Goal: Task Accomplishment & Management: Use online tool/utility

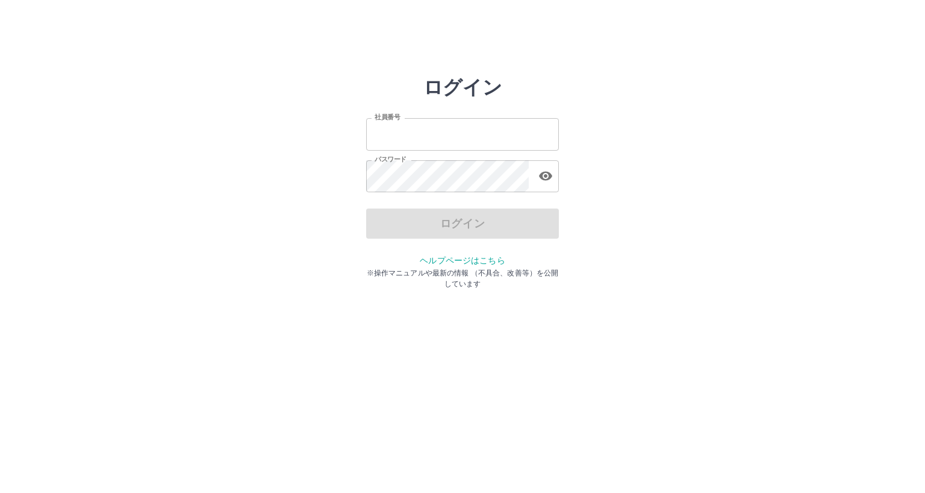
type input "*******"
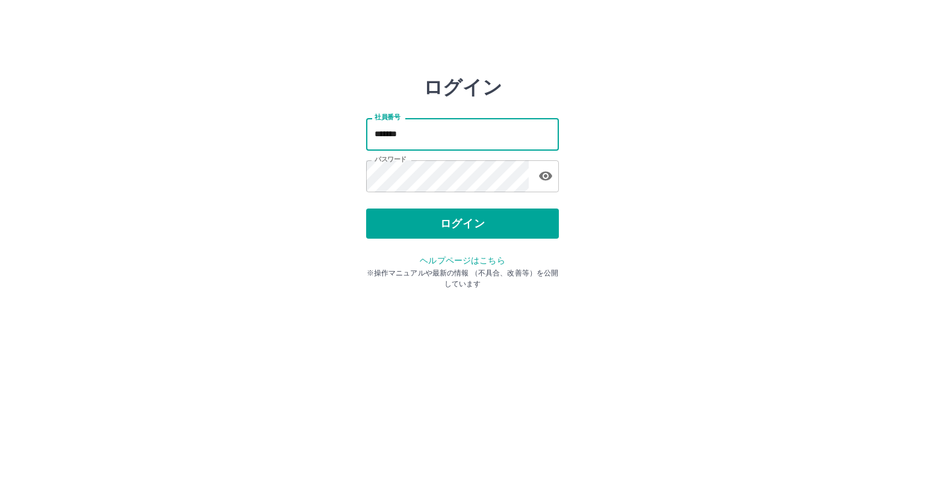
drag, startPoint x: 0, startPoint y: 0, endPoint x: 440, endPoint y: 140, distance: 461.3
click at [440, 140] on input "*******" at bounding box center [462, 134] width 193 height 32
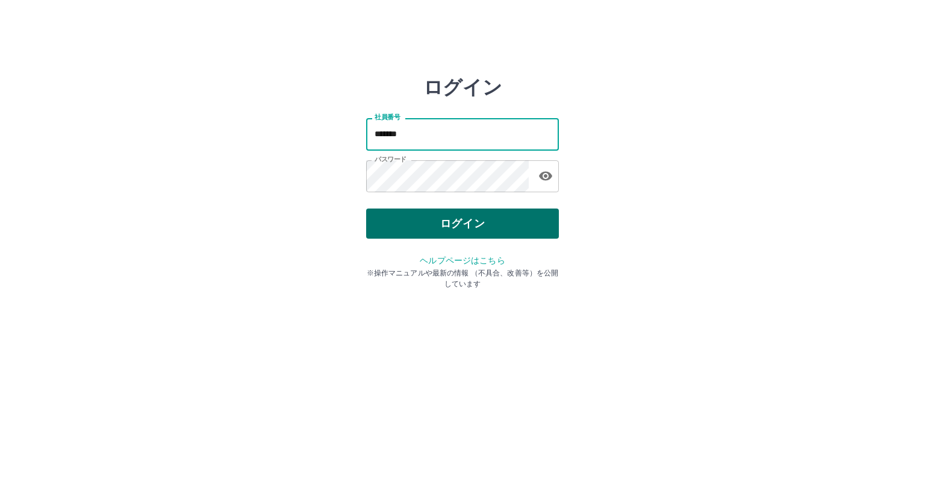
click at [417, 219] on button "ログイン" at bounding box center [462, 223] width 193 height 30
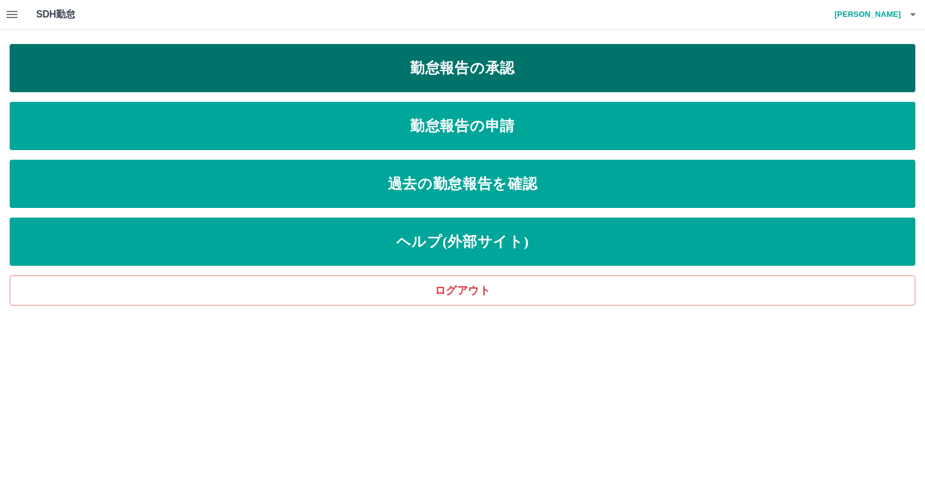
click at [439, 73] on link "勤怠報告の承認" at bounding box center [463, 68] width 906 height 48
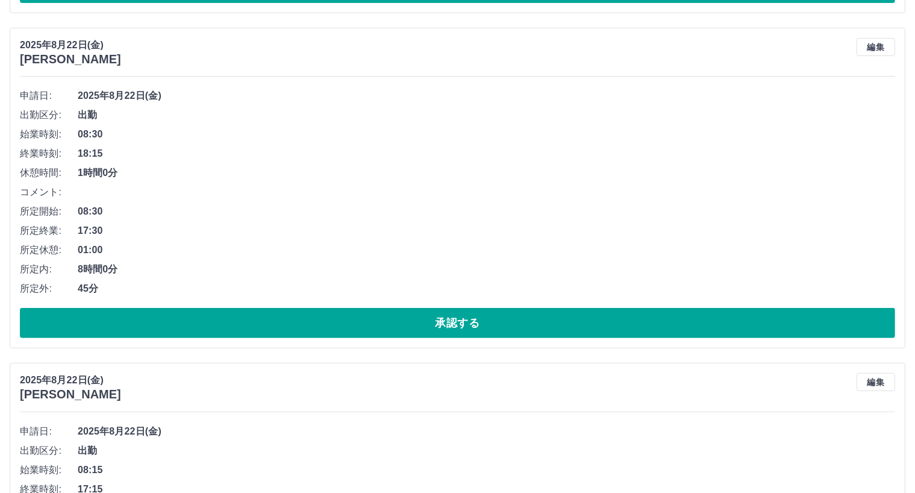
scroll to position [457, 0]
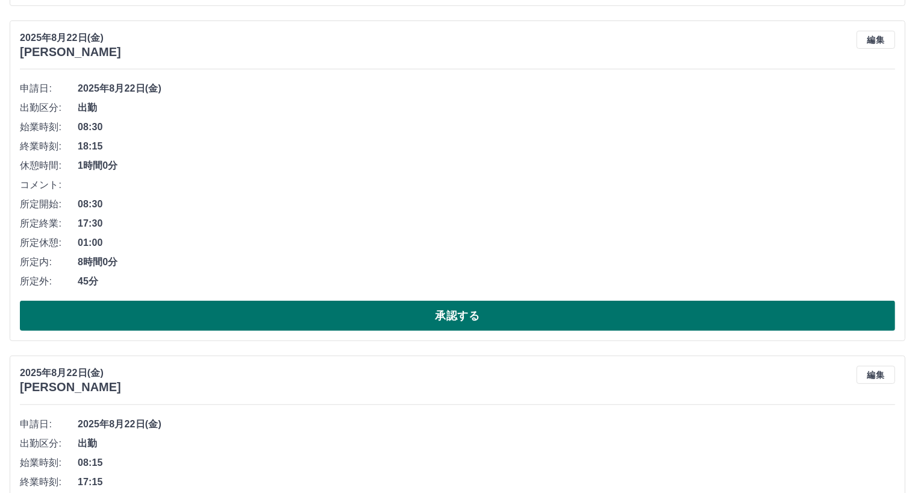
click at [446, 316] on button "承認する" at bounding box center [457, 316] width 875 height 30
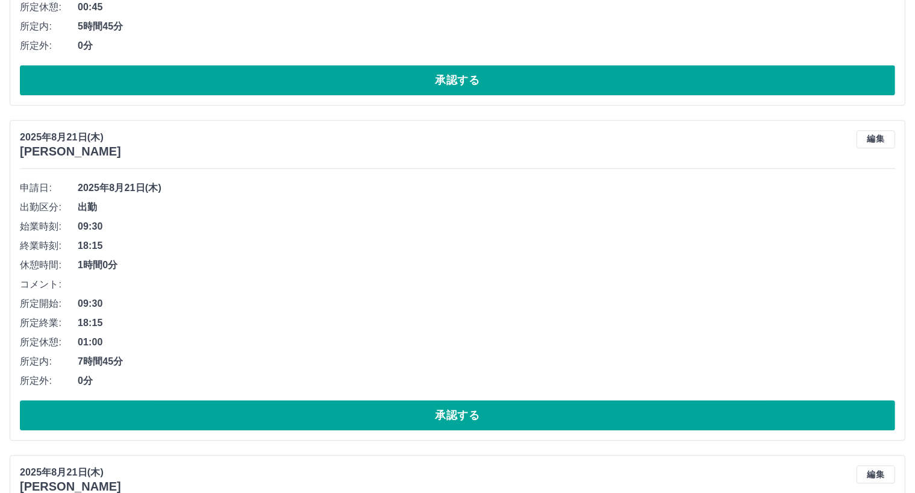
scroll to position [3072, 0]
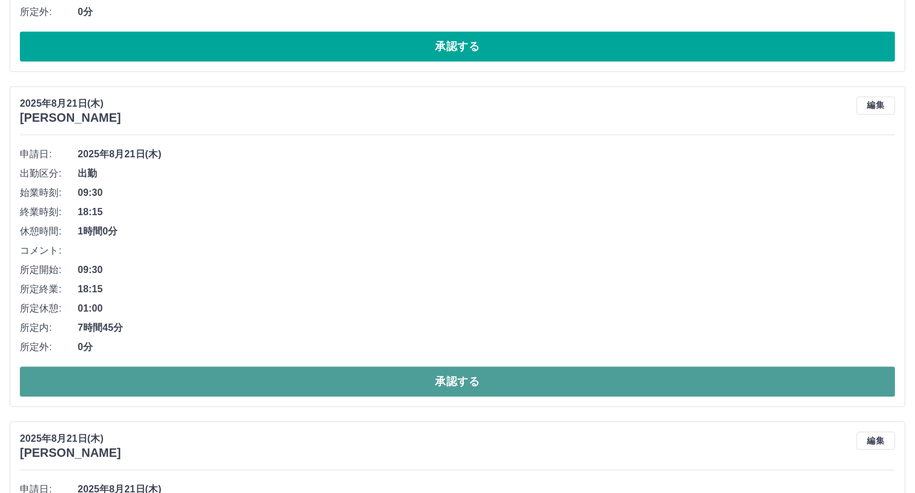
click at [473, 377] on button "承認する" at bounding box center [457, 381] width 875 height 30
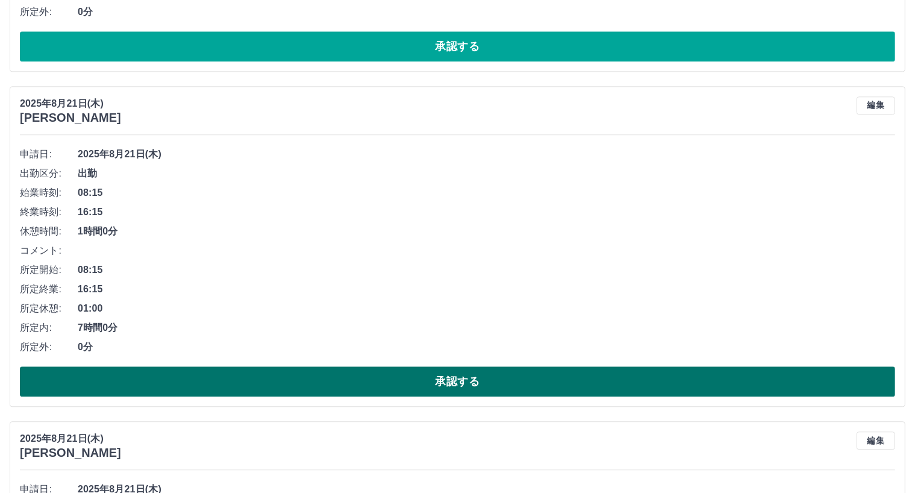
click at [473, 385] on button "承認する" at bounding box center [457, 381] width 875 height 30
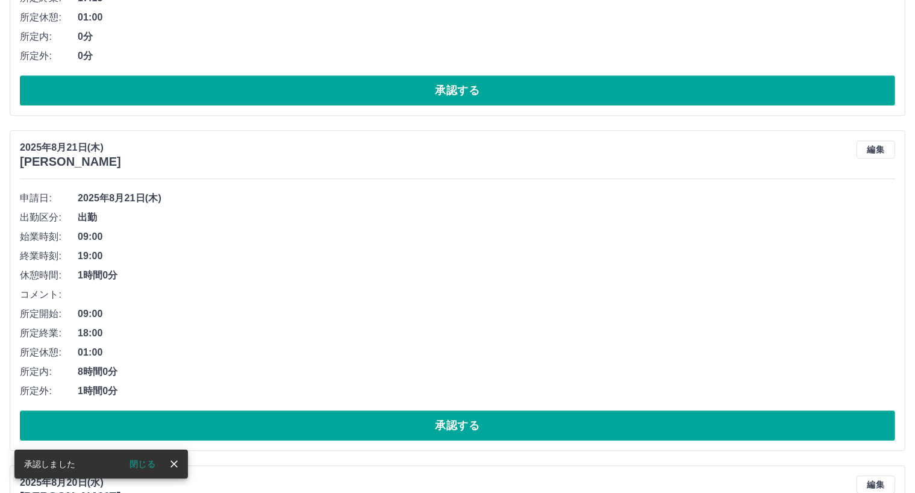
scroll to position [3334, 0]
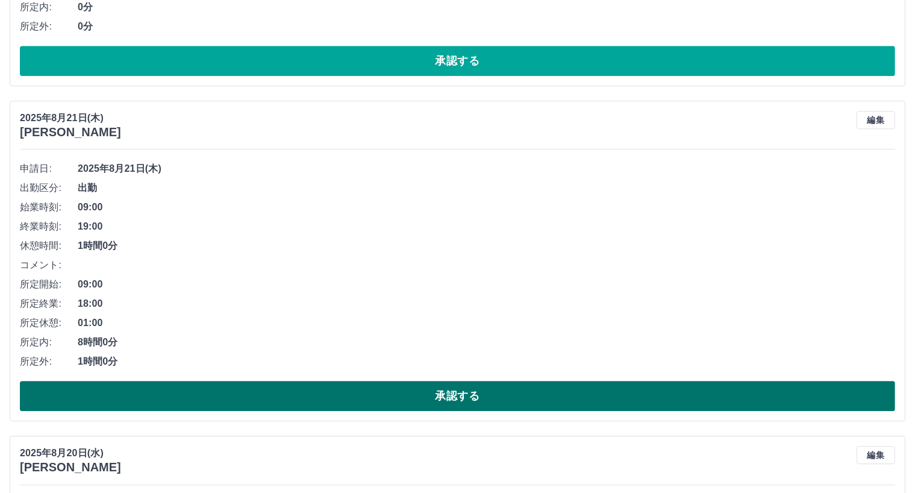
click at [452, 401] on button "承認する" at bounding box center [457, 396] width 875 height 30
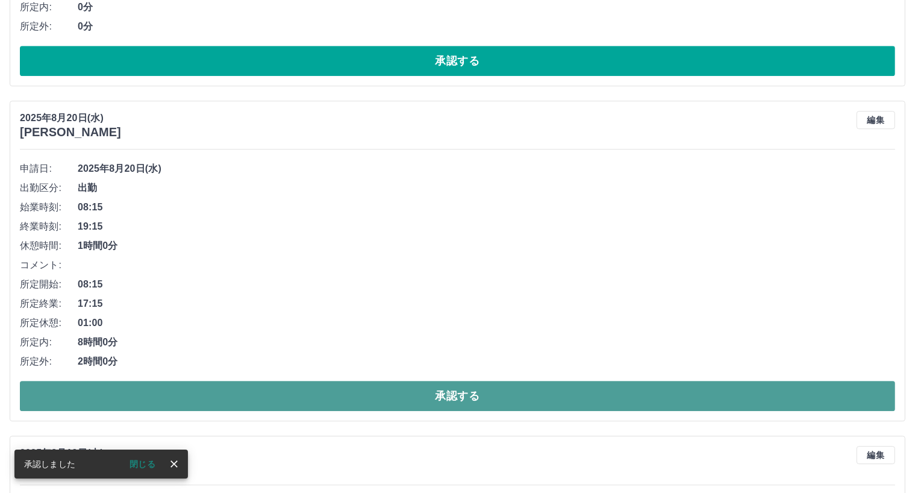
click at [467, 397] on button "承認する" at bounding box center [457, 396] width 875 height 30
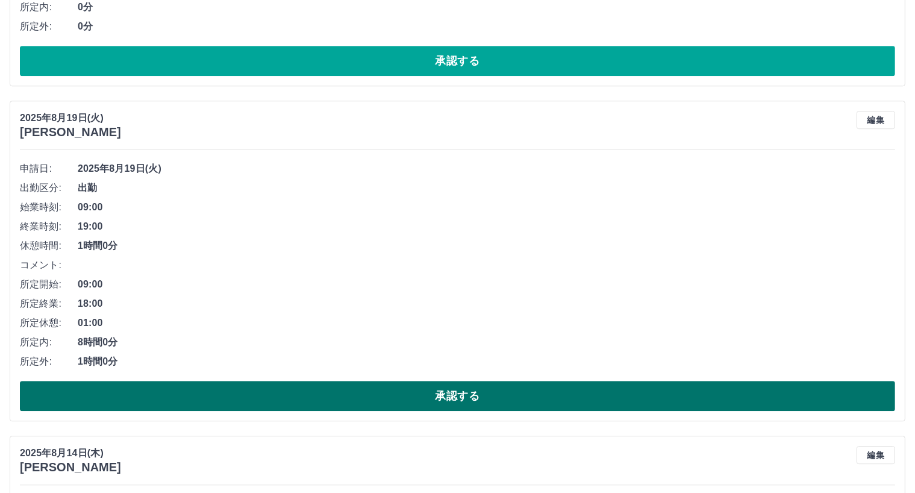
drag, startPoint x: 453, startPoint y: 391, endPoint x: 450, endPoint y: 386, distance: 6.2
click at [453, 391] on button "承認する" at bounding box center [457, 396] width 875 height 30
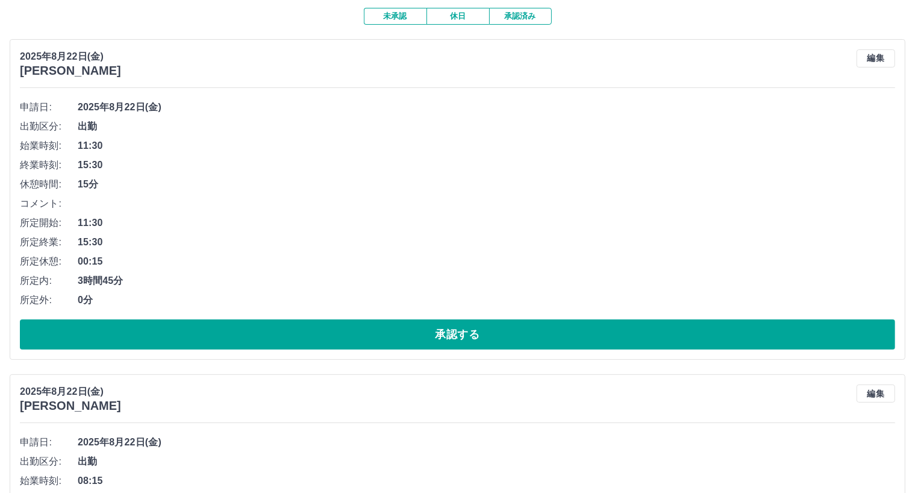
scroll to position [0, 0]
